Goal: Task Accomplishment & Management: Manage account settings

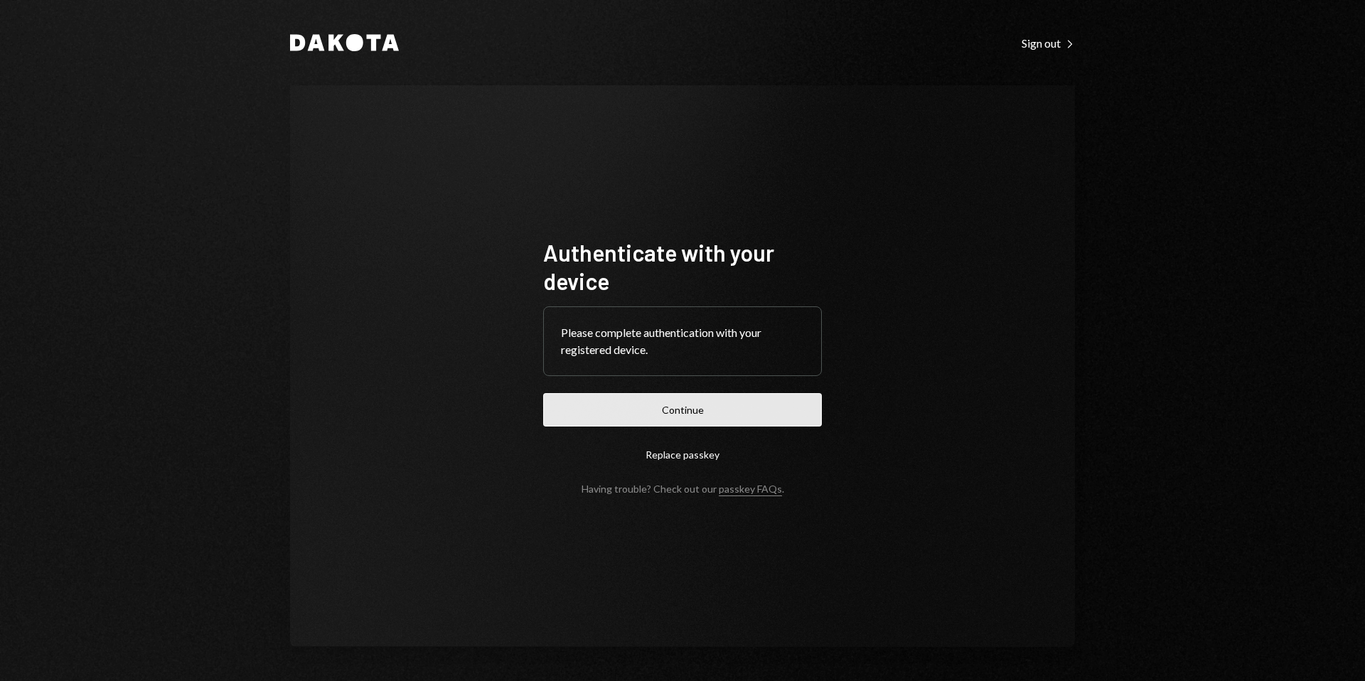
click at [700, 402] on button "Continue" at bounding box center [682, 409] width 279 height 33
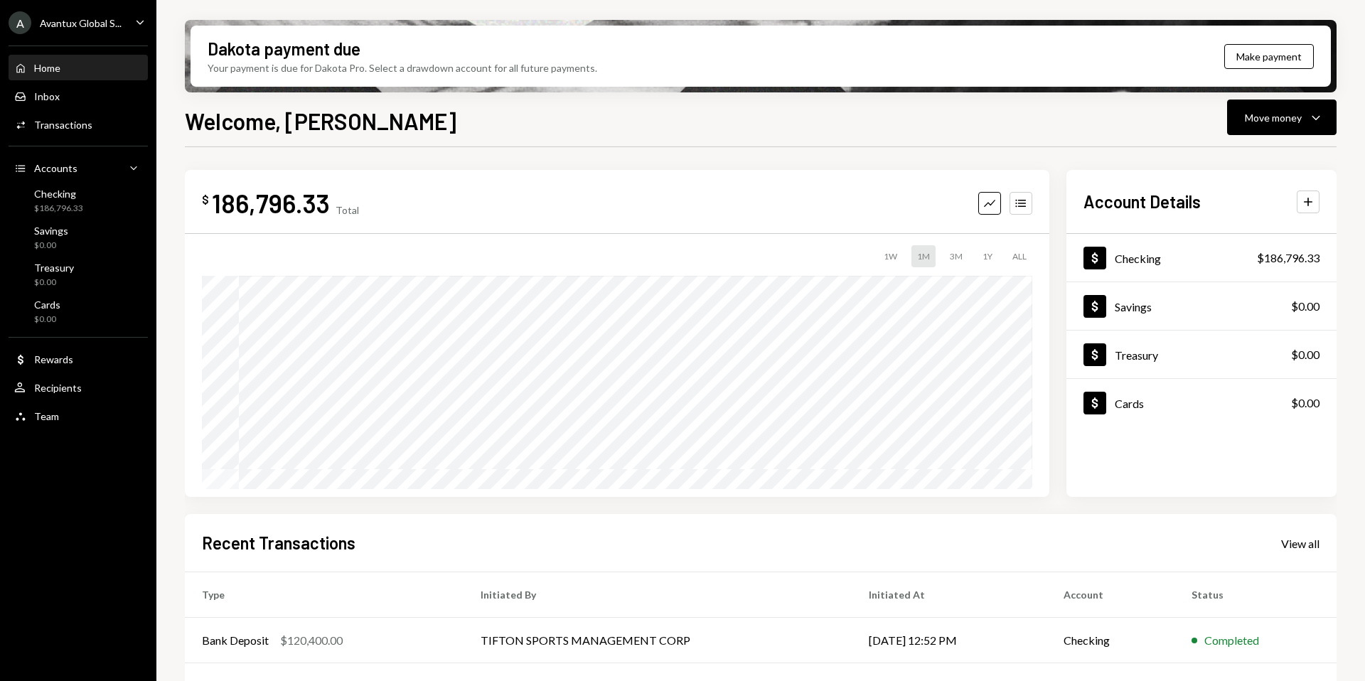
click at [75, 25] on div "Avantux Global S..." at bounding box center [81, 23] width 82 height 12
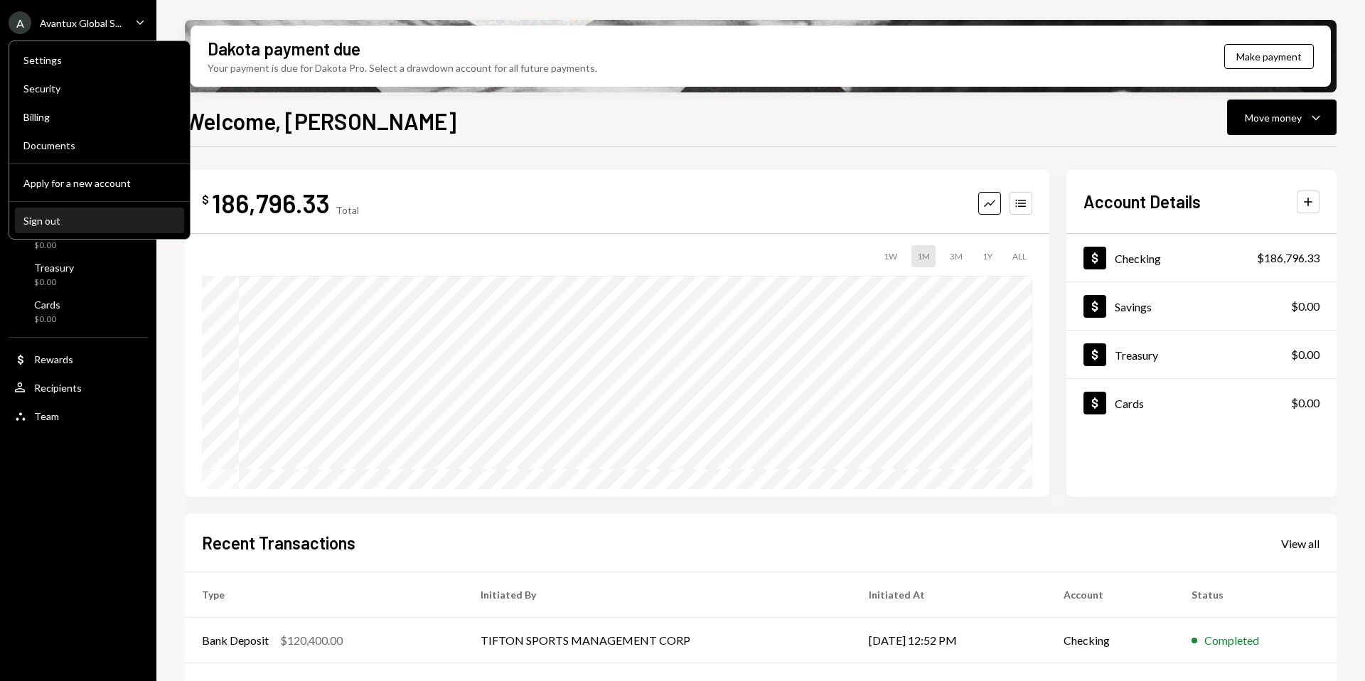
click at [83, 216] on div "Sign out" at bounding box center [99, 221] width 152 height 12
